Goal: Obtain resource: Download file/media

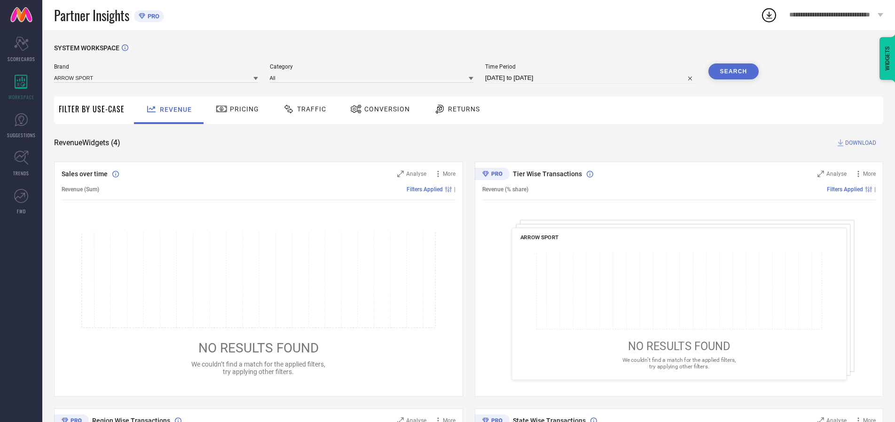
click at [302, 109] on span "Traffic" at bounding box center [311, 109] width 29 height 8
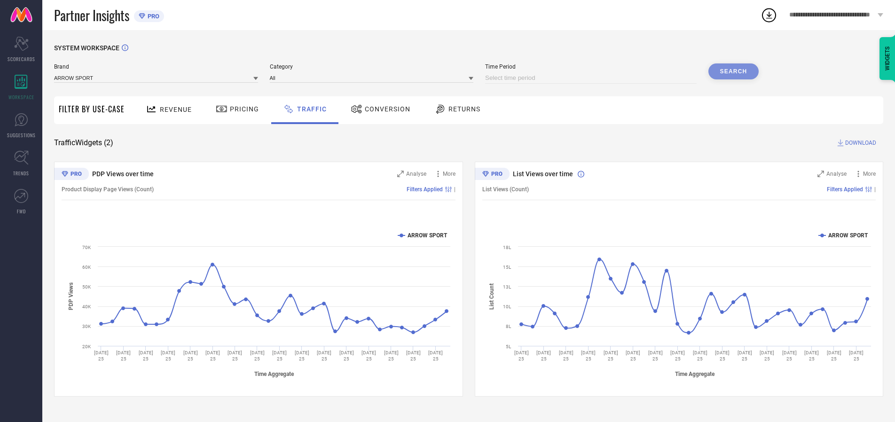
click at [593, 78] on input at bounding box center [591, 77] width 212 height 11
select select "7"
select select "2025"
select select "8"
select select "2025"
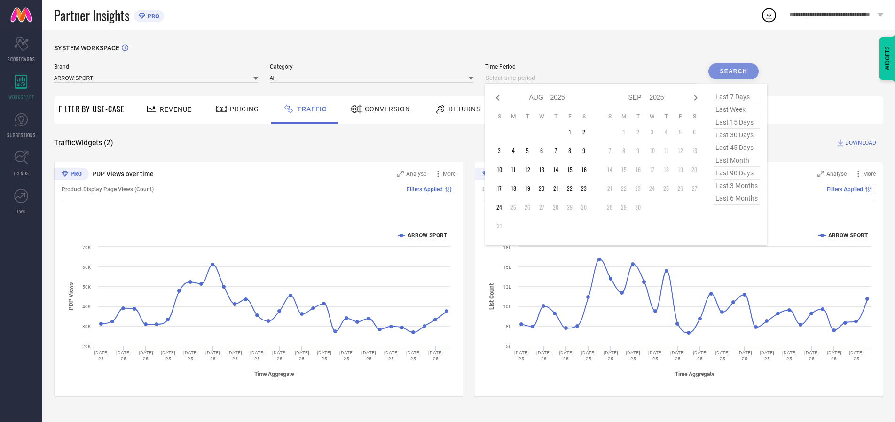
click at [502, 207] on td "24" at bounding box center [499, 207] width 14 height 14
type input "[DATE] to [DATE]"
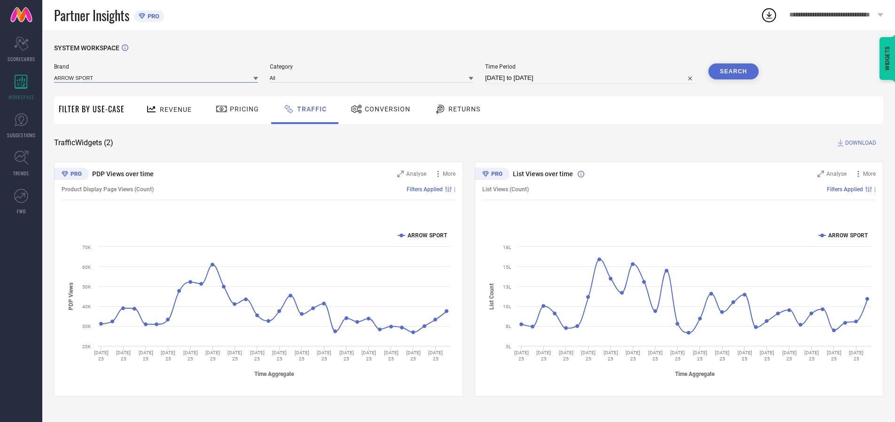
click at [157, 78] on input at bounding box center [156, 78] width 204 height 10
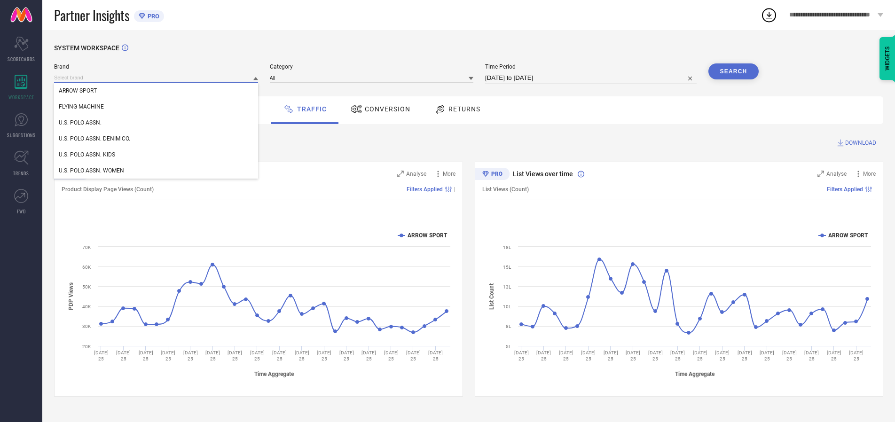
click at [157, 78] on input at bounding box center [156, 78] width 204 height 10
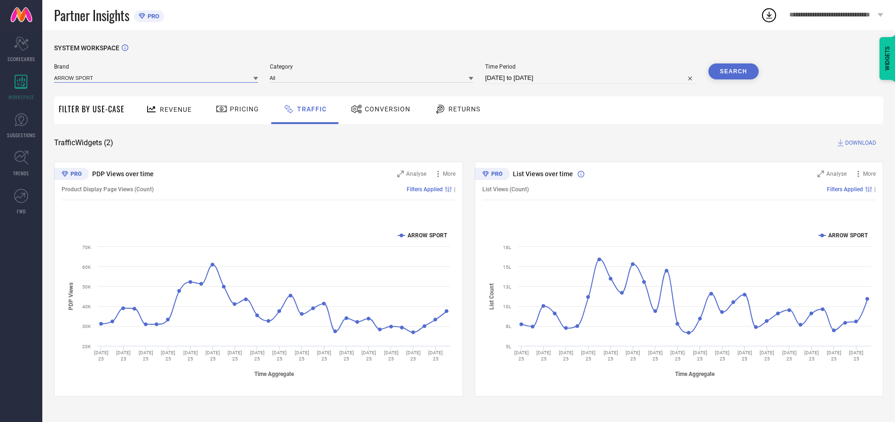
click at [157, 78] on input at bounding box center [156, 78] width 204 height 10
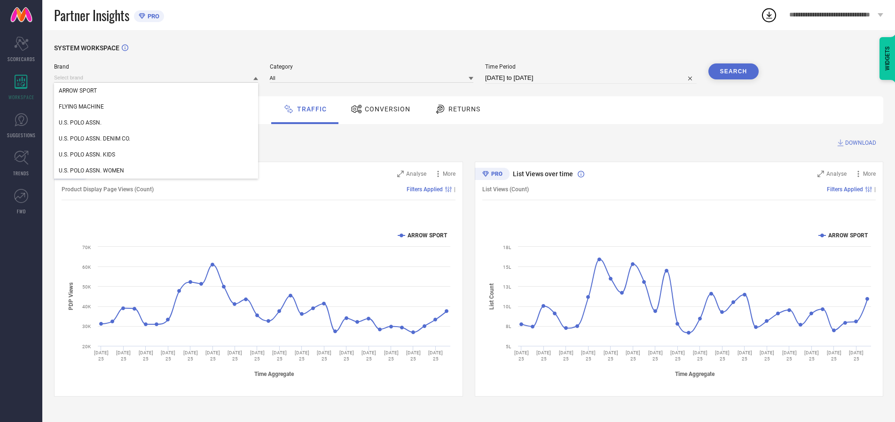
click at [157, 123] on div "U.S. POLO ASSN." at bounding box center [156, 123] width 204 height 16
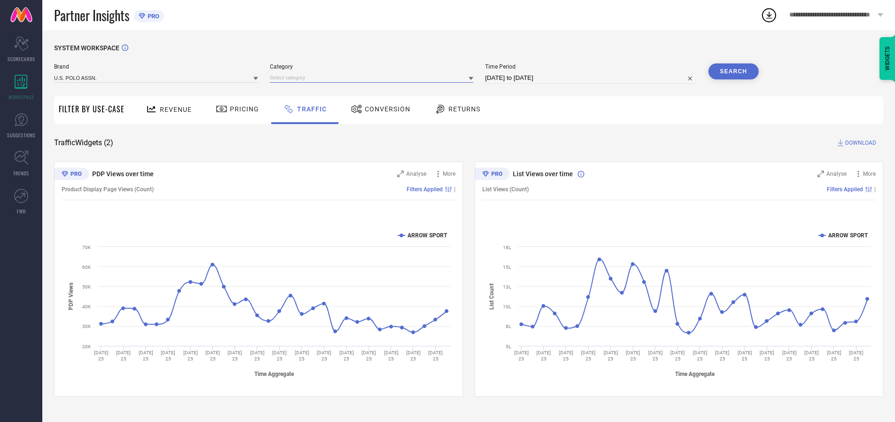
click at [374, 78] on input at bounding box center [372, 78] width 204 height 10
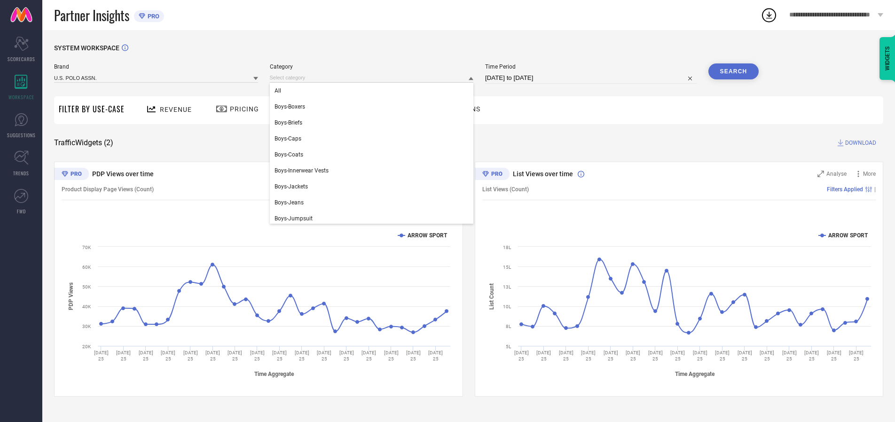
click at [374, 91] on div "All" at bounding box center [372, 91] width 204 height 16
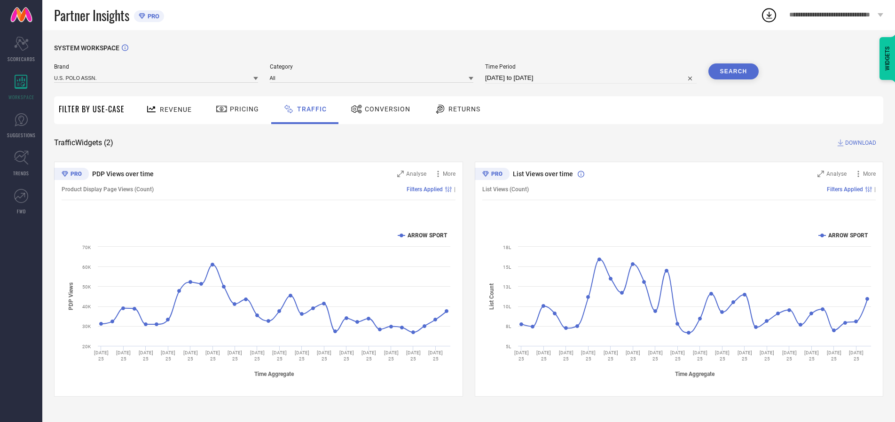
click at [734, 71] on button "Search" at bounding box center [734, 71] width 51 height 16
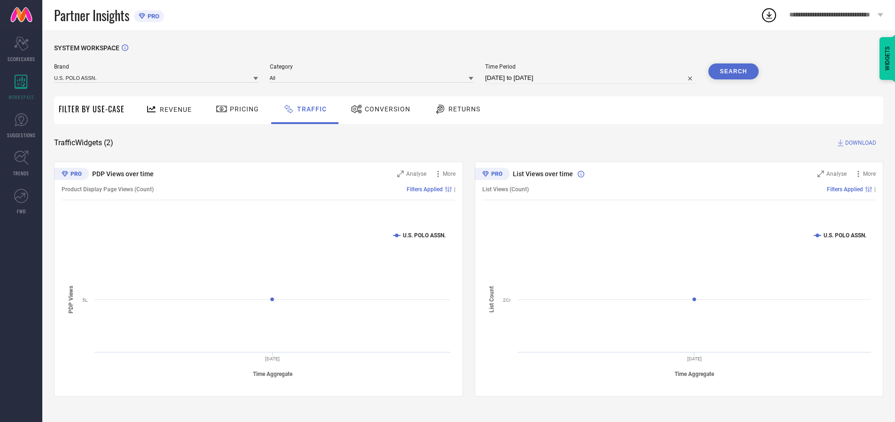
click at [860, 143] on span "DOWNLOAD" at bounding box center [861, 142] width 31 height 9
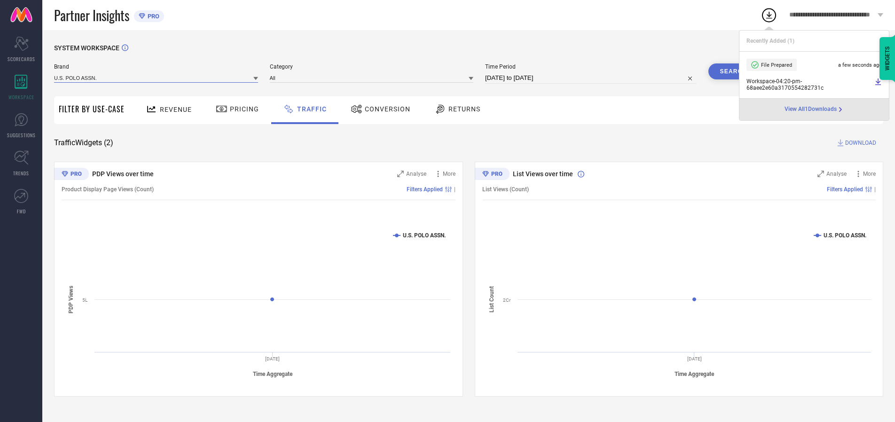
click at [157, 78] on input at bounding box center [156, 78] width 204 height 10
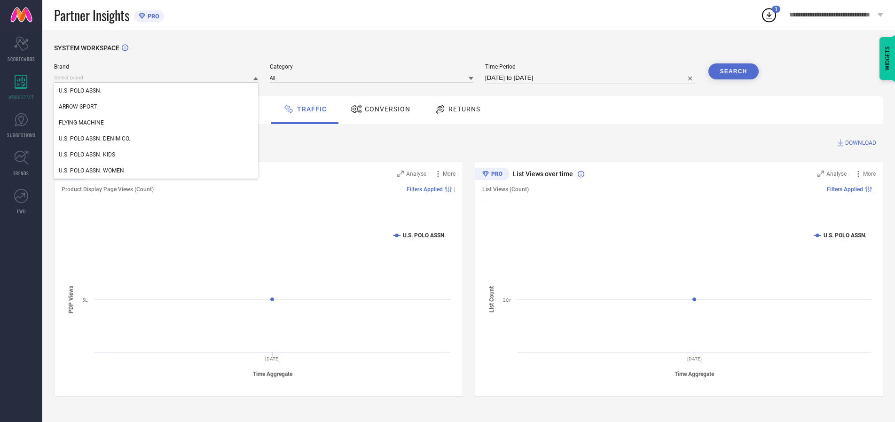
click at [157, 139] on div "U.S. POLO ASSN. DENIM CO." at bounding box center [156, 139] width 204 height 16
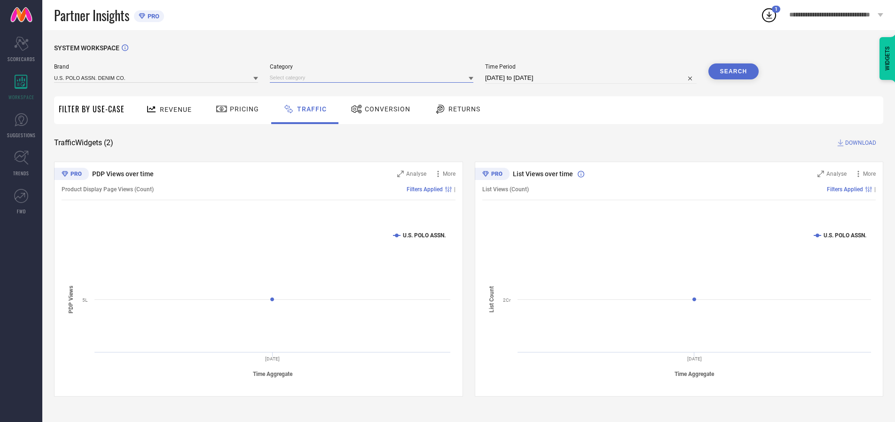
click at [374, 78] on input at bounding box center [372, 78] width 204 height 10
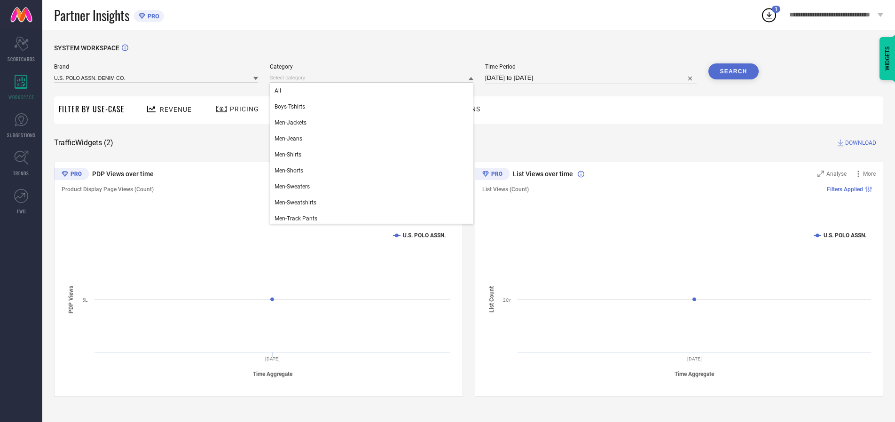
click at [374, 91] on div "All" at bounding box center [372, 91] width 204 height 16
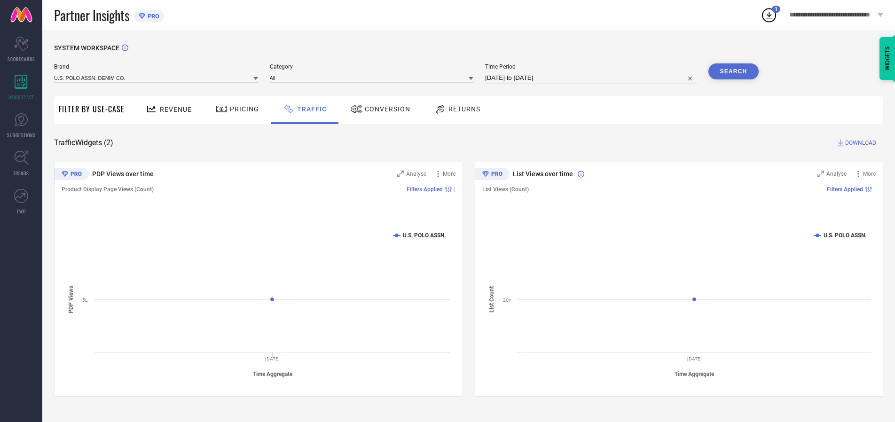
click at [734, 71] on button "Search" at bounding box center [734, 71] width 51 height 16
click at [860, 143] on span "DOWNLOAD" at bounding box center [861, 142] width 31 height 9
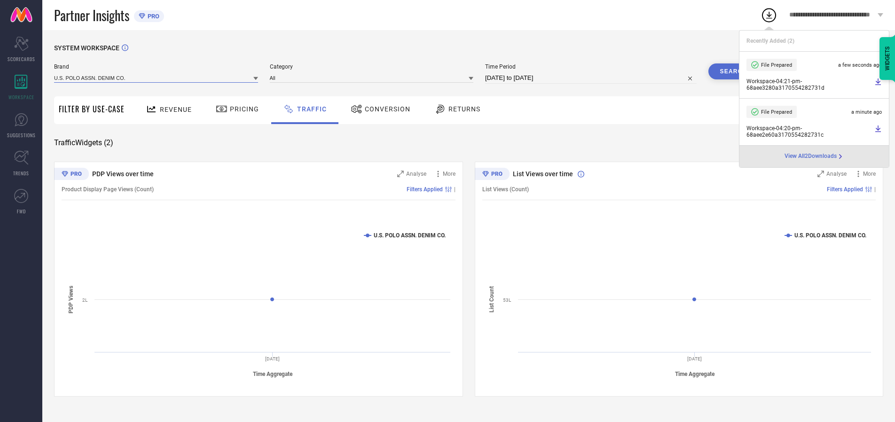
click at [157, 78] on input at bounding box center [156, 78] width 204 height 10
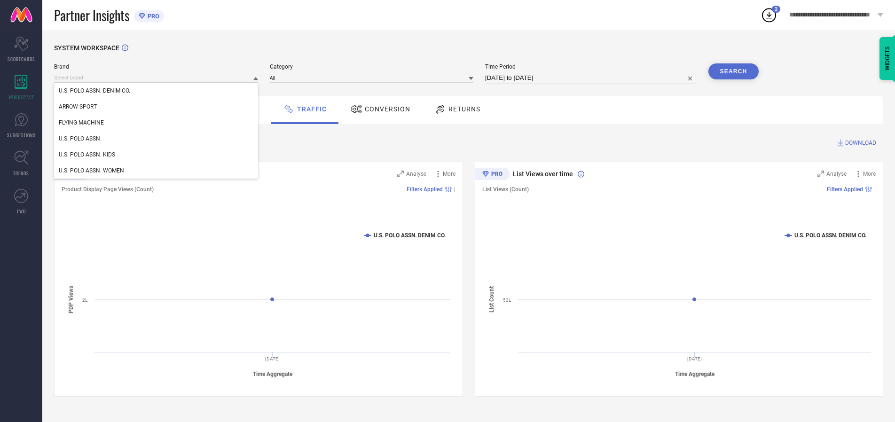
click at [157, 155] on div "U.S. POLO ASSN. KIDS" at bounding box center [156, 155] width 204 height 16
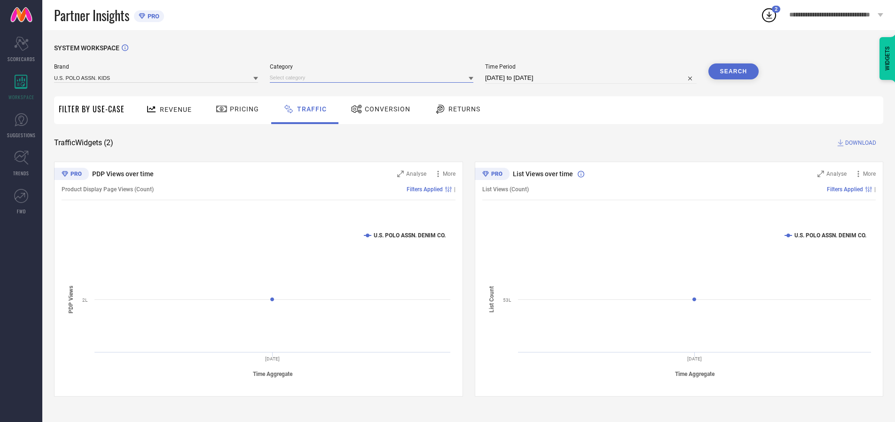
click at [374, 78] on input at bounding box center [372, 78] width 204 height 10
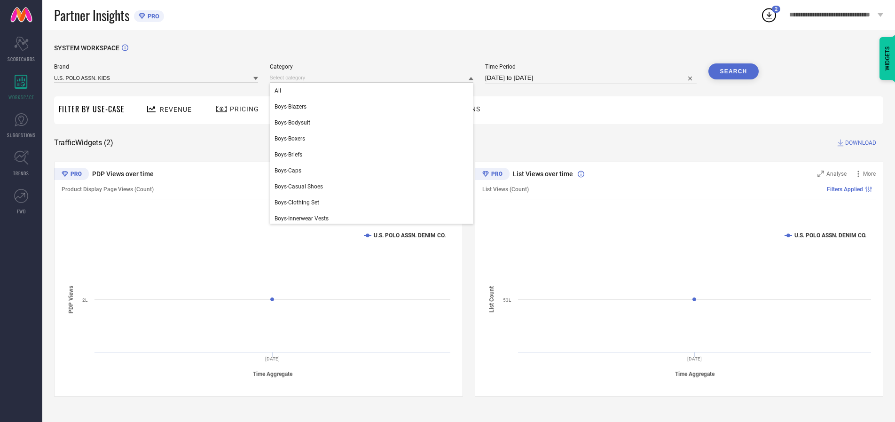
click at [374, 91] on div "All" at bounding box center [372, 91] width 204 height 16
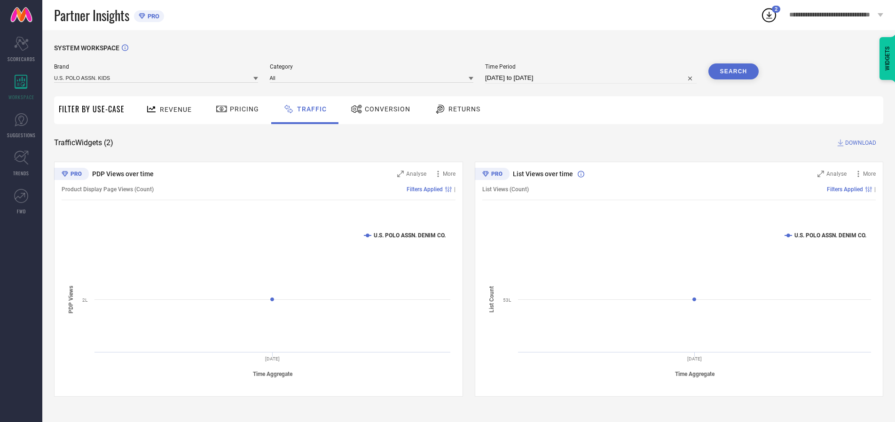
click at [734, 71] on button "Search" at bounding box center [734, 71] width 51 height 16
click at [860, 143] on span "DOWNLOAD" at bounding box center [861, 142] width 31 height 9
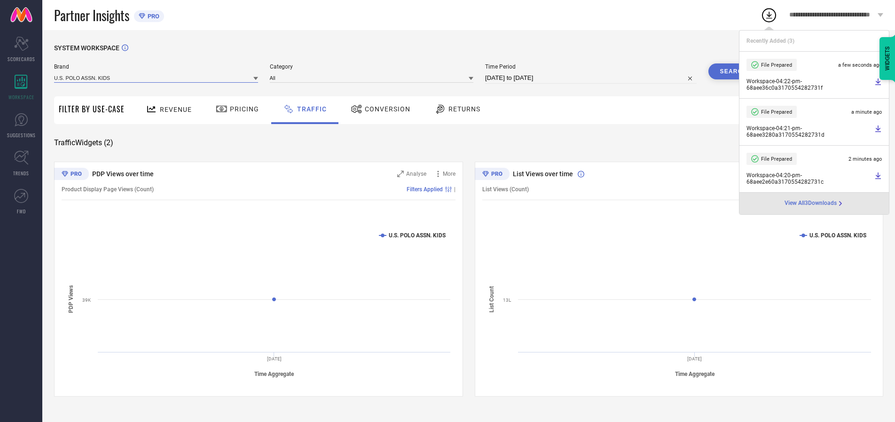
click at [157, 78] on input at bounding box center [156, 78] width 204 height 10
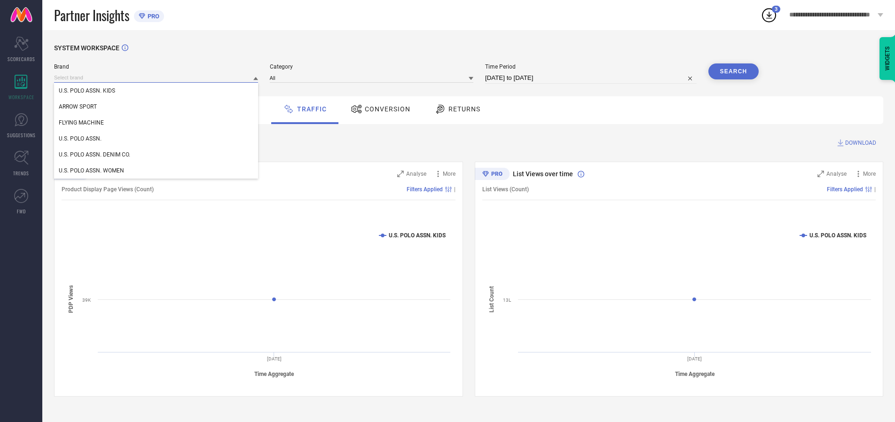
click at [157, 171] on div "U.S. POLO ASSN. WOMEN" at bounding box center [156, 171] width 204 height 16
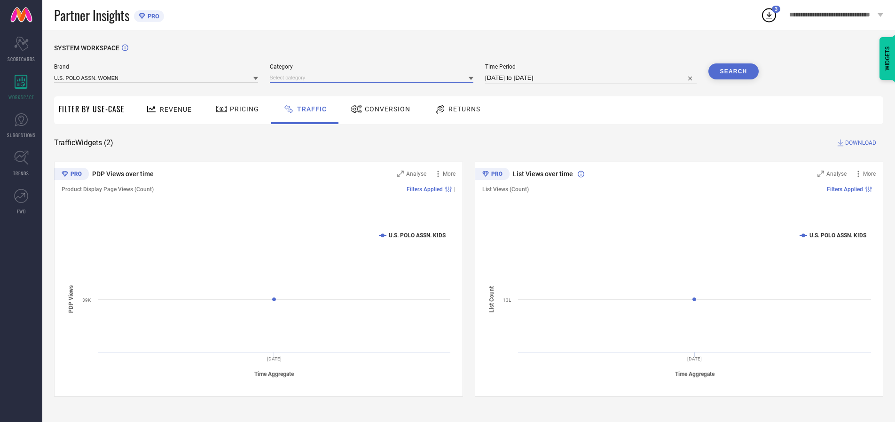
click at [374, 78] on input at bounding box center [372, 78] width 204 height 10
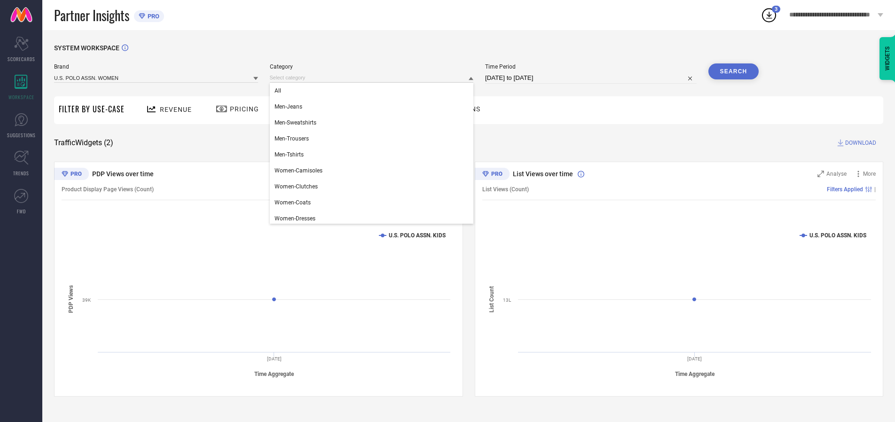
click at [374, 91] on div "All" at bounding box center [372, 91] width 204 height 16
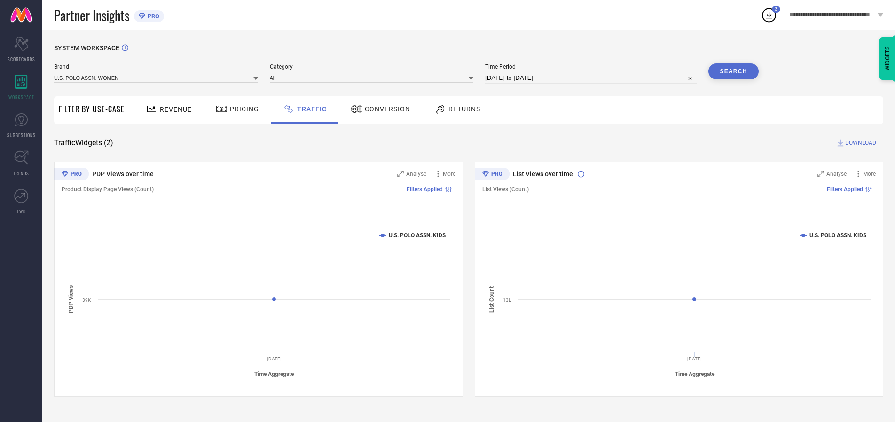
click at [734, 71] on button "Search" at bounding box center [734, 71] width 51 height 16
click at [860, 143] on span "DOWNLOAD" at bounding box center [861, 142] width 31 height 9
